Goal: Ask a question

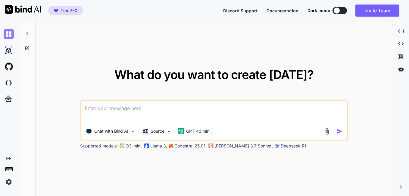
click at [7, 37] on img at bounding box center [9, 34] width 10 height 10
type textarea "x"
click at [112, 104] on textarea at bounding box center [214, 112] width 266 height 22
type textarea "w"
type textarea "x"
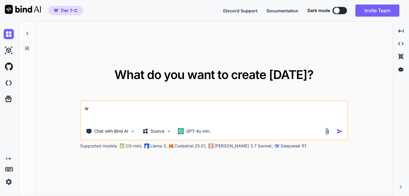
type textarea "wa"
type textarea "x"
type textarea "wan"
type textarea "x"
type textarea "want"
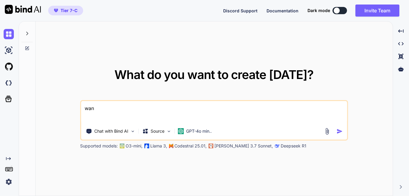
type textarea "x"
type textarea "want"
type textarea "x"
type textarea "want t"
type textarea "x"
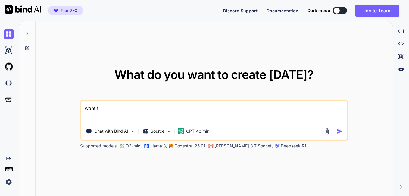
type textarea "want tp"
type textarea "x"
type textarea "want tp"
type textarea "x"
type textarea "want tp"
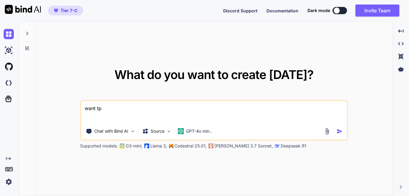
type textarea "x"
type textarea "want t"
type textarea "x"
type textarea "want to"
type textarea "x"
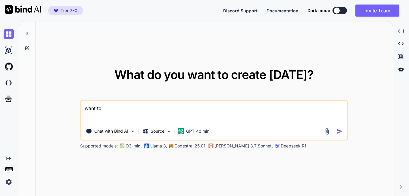
type textarea "want to"
type textarea "x"
type textarea "want to c"
type textarea "x"
type textarea "want to cr"
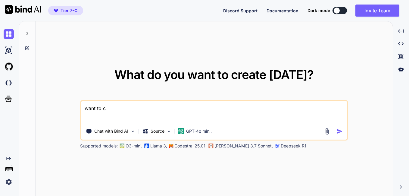
type textarea "x"
type textarea "want to cre"
type textarea "x"
type textarea "want to crea"
type textarea "x"
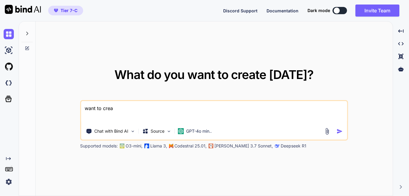
type textarea "want to creat"
type textarea "x"
type textarea "want to create"
type textarea "x"
type textarea "want to create"
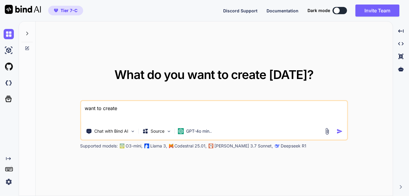
type textarea "x"
type textarea "want to create a"
type textarea "x"
type textarea "want to create an"
type textarea "x"
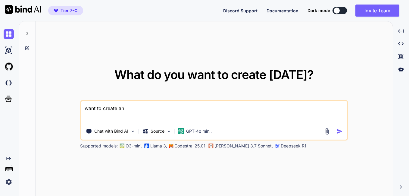
type textarea "want to create an"
type textarea "x"
type textarea "want to create an r"
type textarea "x"
type textarea "want to create an re"
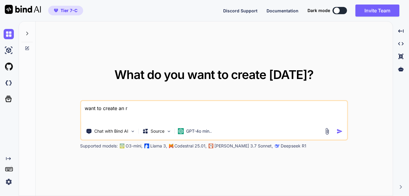
type textarea "x"
type textarea "want to create an rev"
type textarea "x"
type textarea "want to create an revi"
type textarea "x"
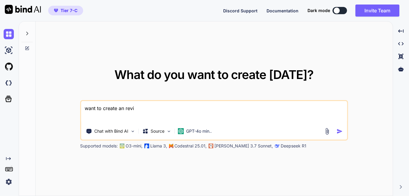
type textarea "want to create an revit"
type textarea "x"
type textarea "want to create an revit"
type textarea "x"
type textarea "want to create an revit p"
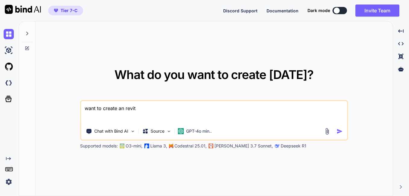
type textarea "x"
type textarea "want to create an revit pl"
type textarea "x"
type textarea "want to create an revit plu"
type textarea "x"
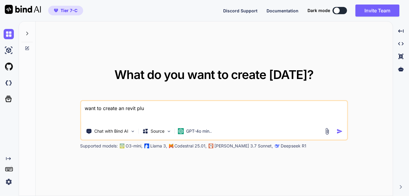
type textarea "want to create an revit plug"
type textarea "x"
type textarea "want to create an revit plugi"
type textarea "x"
type textarea "want to create an revit plugin"
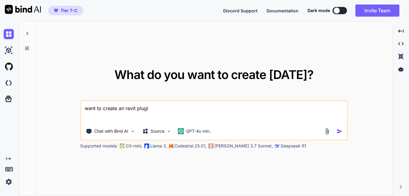
type textarea "x"
type textarea "want to create an revit plugin"
type textarea "x"
type textarea "want to create an revit plugin c"
type textarea "x"
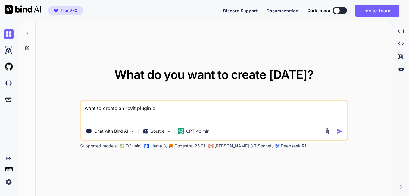
type textarea "want to create an revit plugin co"
type textarea "x"
type textarea "want to create an revit plugin com"
type textarea "x"
type textarea "want to create an revit plugin comm"
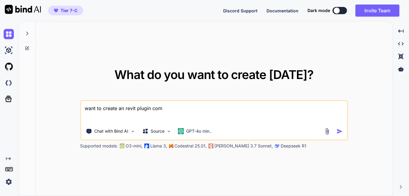
type textarea "x"
type textarea "want to create an revit plugin comma"
type textarea "x"
type textarea "want to create an revit plugin comman"
type textarea "x"
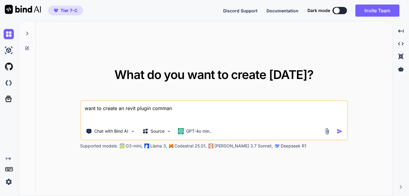
type textarea "want to create an revit plugin command"
type textarea "x"
type textarea "want to create an revit plugin command"
type textarea "x"
type textarea "want to create an revit plugin command i"
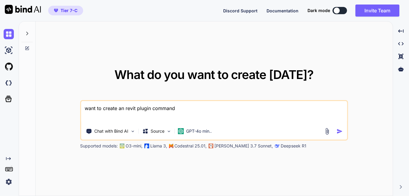
type textarea "x"
type textarea "want to create an revit plugin command in"
type textarea "x"
type textarea "want to create an revit plugin command in"
type textarea "x"
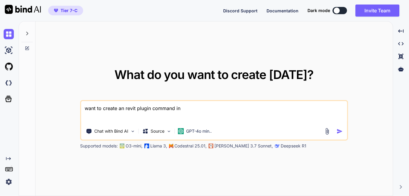
type textarea "want to create an revit plugin command in w"
type textarea "x"
type textarea "want to create an revit plugin command in wh"
type textarea "x"
type textarea "want to create an revit plugin command in whi"
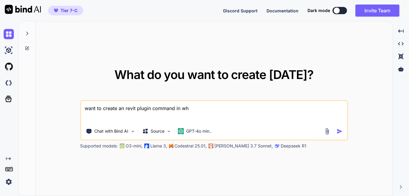
type textarea "x"
type textarea "want to create an revit plugin command in whic"
type textarea "x"
type textarea "want to create an revit plugin command in which"
type textarea "x"
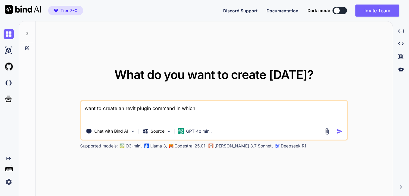
type textarea "want to create an revit plugin command in which"
type textarea "x"
type textarea "want to create an revit plugin command in which t"
type textarea "x"
type textarea "want to create an revit plugin command in which"
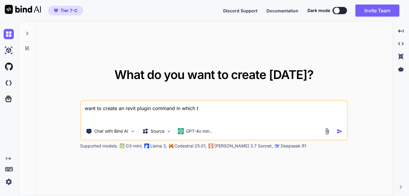
type textarea "x"
type textarea "want to create an revit plugin command in which i"
type textarea "x"
type textarea "want to create an revit plugin command in which it"
type textarea "x"
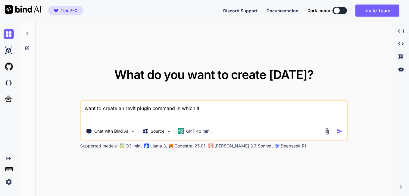
type textarea "want to create an revit plugin command in which it"
type textarea "x"
type textarea "want to create an revit plugin command in which it w"
type textarea "x"
type textarea "want to create an revit plugin command in which it wi"
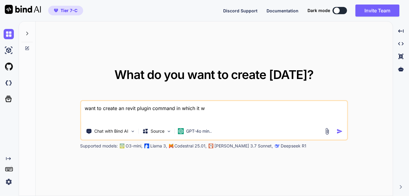
type textarea "x"
type textarea "want to create an revit plugin command in which it wil"
type textarea "x"
type textarea "want to create an revit plugin command in which it will"
type textarea "x"
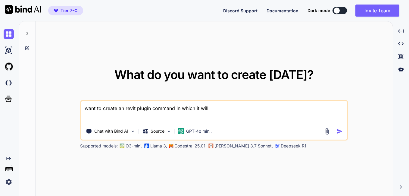
type textarea "want to create an revit plugin command in which it will"
type textarea "x"
type textarea "want to create an revit plugin command in which it will c"
type textarea "x"
type textarea "want to create an revit plugin command in which it will cr"
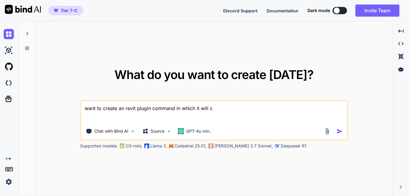
type textarea "x"
type textarea "want to create an revit plugin command in which it will cre"
type textarea "x"
type textarea "want to create an revit plugin command in which it will crea"
type textarea "x"
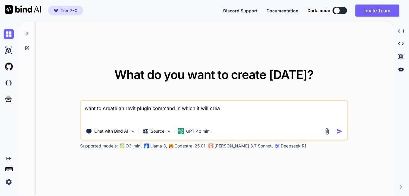
type textarea "want to create an revit plugin command in which it will creat"
type textarea "x"
type textarea "want to create an revit plugin command in which it will create"
type textarea "x"
type textarea "want to create an revit plugin command in which it will create"
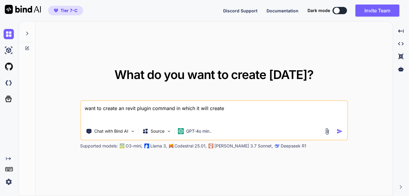
type textarea "x"
type textarea "want to create an revit plugin command in which it will create r"
type textarea "x"
type textarea "want to create an revit plugin command in which it will create re"
type textarea "x"
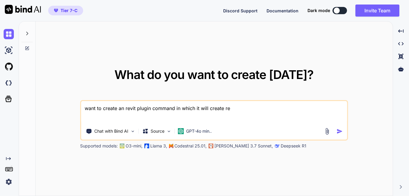
type textarea "want to create an revit plugin command in which it will create reb"
type textarea "x"
type textarea "want to create an revit plugin command in which it will create [PERSON_NAME]"
type textarea "x"
type textarea "want to create an revit plugin command in which it will create rebar"
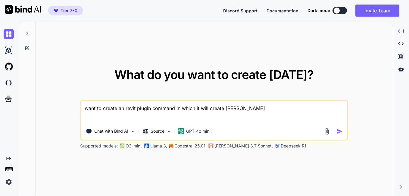
type textarea "x"
type textarea "want to create an revit plugin command in which it will create rebar"
type textarea "x"
type textarea "want to create an revit plugin command in which it will create rebar b"
type textarea "x"
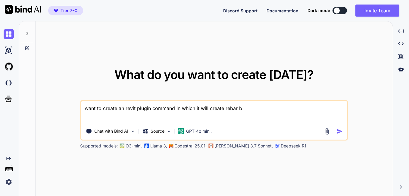
type textarea "want to create an revit plugin command in which it will create rebar by"
type textarea "x"
type textarea "want to create an revit plugin command in which it will create rebar by"
type textarea "x"
type textarea "want to create an revit plugin command in which it will create rebar by s"
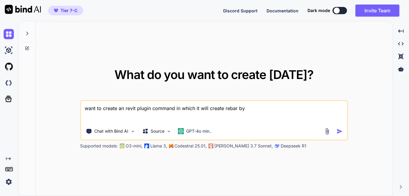
type textarea "x"
type textarea "want to create an revit plugin command in which it will create rebar by se"
type textarea "x"
type textarea "want to create an revit plugin command in which it will create rebar by sel"
type textarea "x"
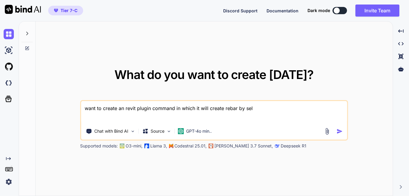
type textarea "want to create an revit plugin command in which it will create rebar by [PERSON…"
type textarea "x"
type textarea "want to create an revit plugin command in which it will create rebar by [PERSON…"
type textarea "x"
type textarea "want to create an revit plugin command in which it will create rebar by select"
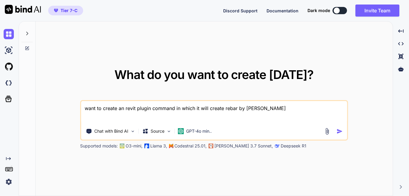
type textarea "x"
type textarea "want to create an revit plugin command in which it will create rebar by selecti"
type textarea "x"
type textarea "want to create an revit plugin command in which it will create rebar by selectin"
type textarea "x"
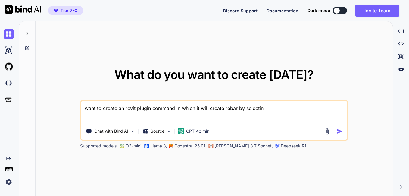
type textarea "want to create an revit plugin command in which it will create rebar by selecti…"
type textarea "x"
type textarea "want to create an revit plugin command in which it will create rebar by selecti…"
type textarea "x"
type textarea "want to create an revit plugin command in which it will create rebar by selecti…"
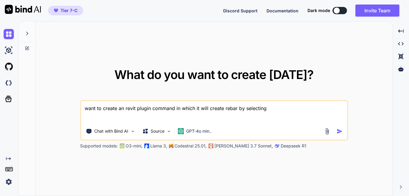
type textarea "x"
type textarea "want to create an revit plugin command in which it will create rebar by selecti…"
type textarea "x"
type textarea "want to create an revit plugin command in which it will create rebar by selecti…"
type textarea "x"
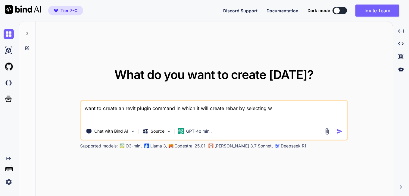
type textarea "want to create an revit plugin command in which it will create rebar by selecti…"
type textarea "x"
type textarea "want to create an revit plugin command in which it will create rebar by selecti…"
type textarea "x"
type textarea "want to create an revit plugin command in which it will create rebar by selecti…"
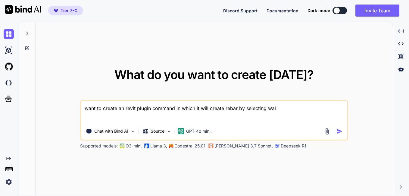
type textarea "x"
type textarea "want to create an revit plugin command in which it will create rebar by selecti…"
type textarea "x"
type textarea "want to create an revit plugin command in which it will create rebar by selecti…"
type textarea "x"
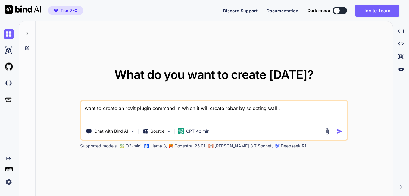
type textarea "want to create an revit plugin command in which it will create rebar by selecti…"
type textarea "x"
type textarea "want to create an revit plugin command in which it will create rebar by selecti…"
type textarea "x"
type textarea "want to create an revit plugin command in which it will create rebar by selecti…"
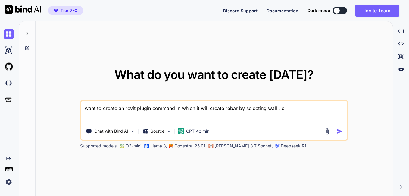
type textarea "x"
type textarea "want to create an revit plugin command in which it will create rebar by selecti…"
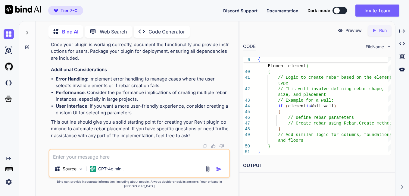
scroll to position [802, 0]
click at [83, 171] on img at bounding box center [80, 168] width 5 height 5
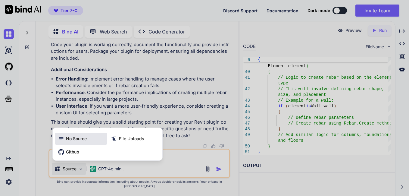
click at [73, 140] on span "No Source" at bounding box center [76, 138] width 21 height 6
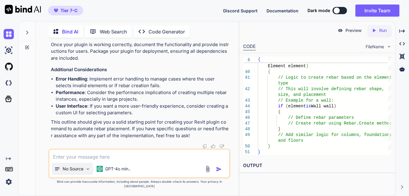
click at [79, 175] on div "No Source" at bounding box center [72, 169] width 41 height 12
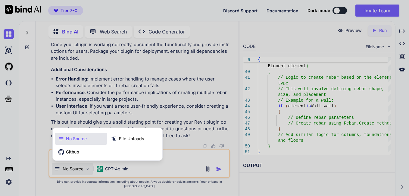
click at [79, 177] on div at bounding box center [204, 98] width 409 height 196
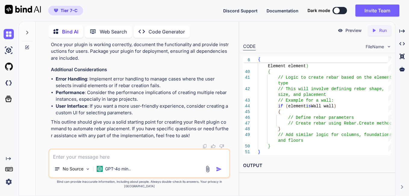
click at [146, 159] on textarea at bounding box center [139, 154] width 180 height 11
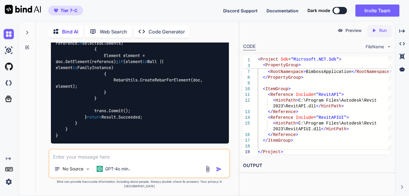
scroll to position [1133, 0]
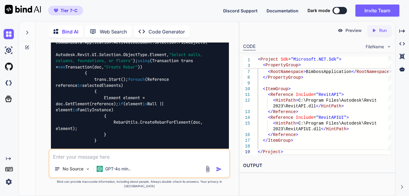
drag, startPoint x: 56, startPoint y: 127, endPoint x: 117, endPoint y: 125, distance: 60.5
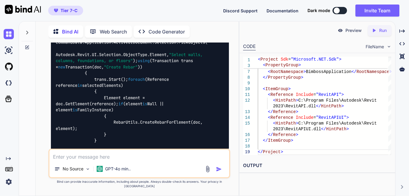
copy h3 "CreateRebarCommand.cs"
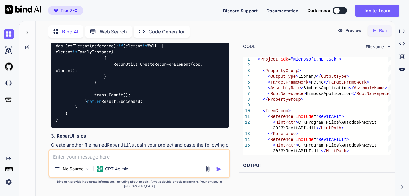
scroll to position [1193, 0]
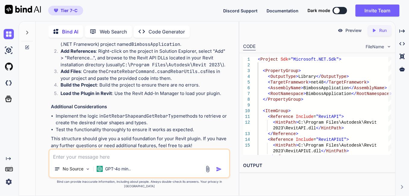
scroll to position [1494, 0]
drag, startPoint x: 55, startPoint y: 70, endPoint x: 89, endPoint y: 72, distance: 34.1
copy h3 "RebarUtils.cs"
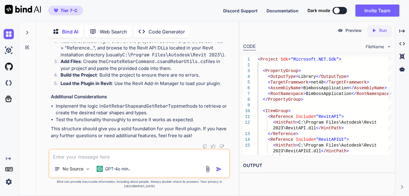
scroll to position [1524, 0]
click at [97, 160] on textarea at bounding box center [139, 154] width 180 height 11
paste textarea "Severity Code Description Project File Line Suppression State Error (active) CS…"
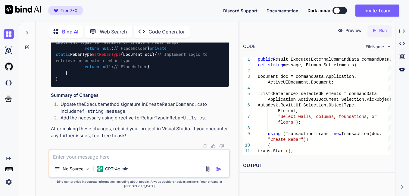
scroll to position [2327, 0]
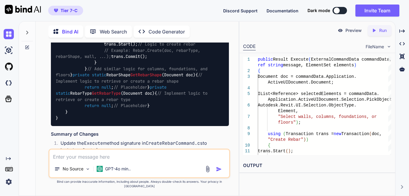
scroll to position [2111, 0]
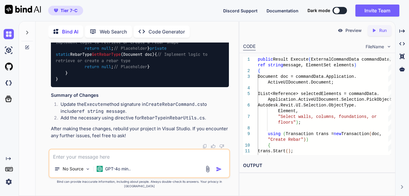
click at [142, 160] on textarea at bounding box center [139, 154] width 180 height 11
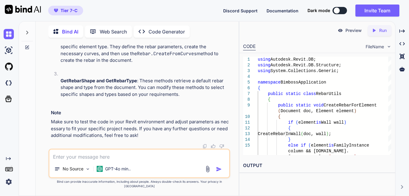
scroll to position [3964, 0]
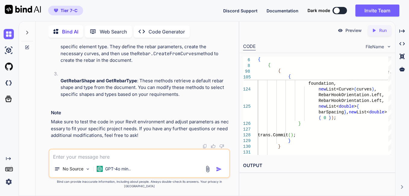
click at [374, 33] on icon "Created with Pixso." at bounding box center [373, 30] width 5 height 5
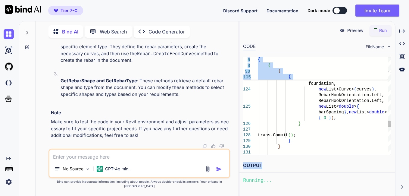
drag, startPoint x: 299, startPoint y: 173, endPoint x: 297, endPoint y: 148, distance: 25.1
click at [297, 148] on div "Preview Run CODE FileName 121 122 123 124 125 126 127 128 129 130 131 if ( curv…" at bounding box center [316, 102] width 155 height 162
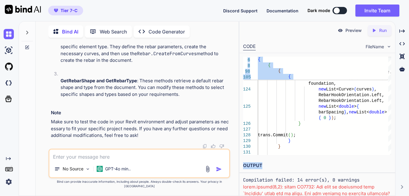
drag, startPoint x: 297, startPoint y: 148, endPoint x: 302, endPoint y: 167, distance: 19.4
click at [302, 166] on h2 "OUTPUT" at bounding box center [316, 165] width 155 height 14
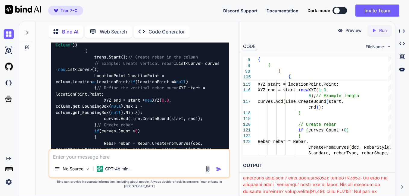
scroll to position [2780, 0]
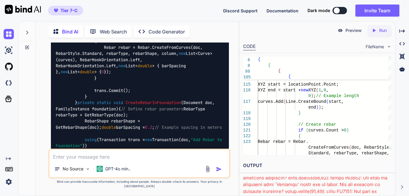
click at [131, 158] on textarea at bounding box center [139, 154] width 180 height 11
paste textarea "Severity Code Description Project File Line Suppression State Error (active) CS…"
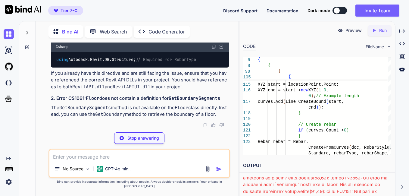
scroll to position [4601, 0]
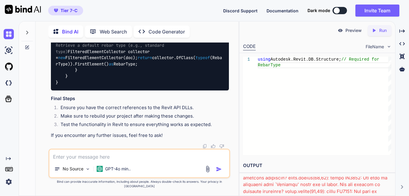
scroll to position [5050, 0]
click at [113, 160] on textarea at bounding box center [139, 154] width 180 height 11
paste textarea "using Autodesk.Revit.DB.Structure;"
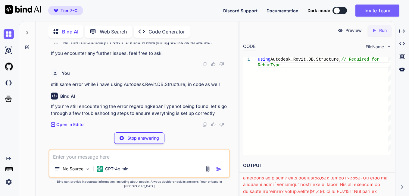
scroll to position [6427, 0]
click at [60, 127] on p "Open in Editor" at bounding box center [70, 124] width 29 height 6
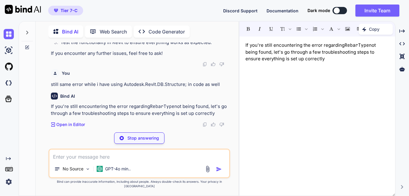
click at [305, 56] on p "If you're still encountering the error regarding RebarType not being found, let…" at bounding box center [316, 52] width 143 height 20
click at [123, 159] on textarea at bounding box center [139, 154] width 180 height 11
paste textarea "Severity Code Description Project File Line Suppression State Error (active) CS…"
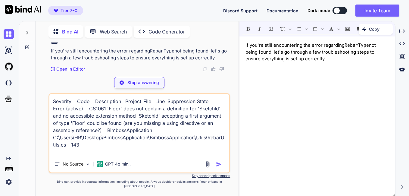
click at [123, 85] on img at bounding box center [122, 82] width 4 height 4
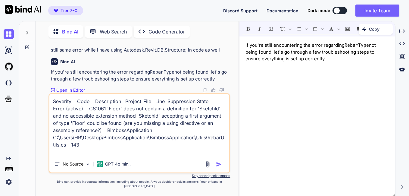
scroll to position [6461, 0]
click at [217, 167] on img "button" at bounding box center [219, 164] width 6 height 6
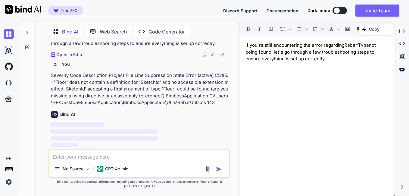
scroll to position [6496, 0]
